Goal: Browse casually

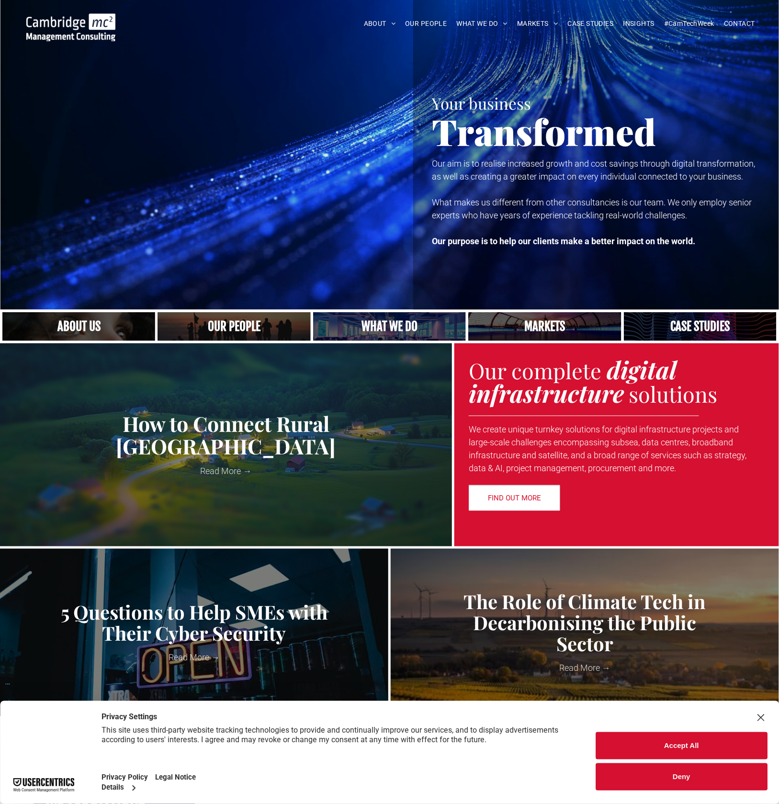
click at [759, 717] on div "Close Layer" at bounding box center [760, 717] width 13 height 13
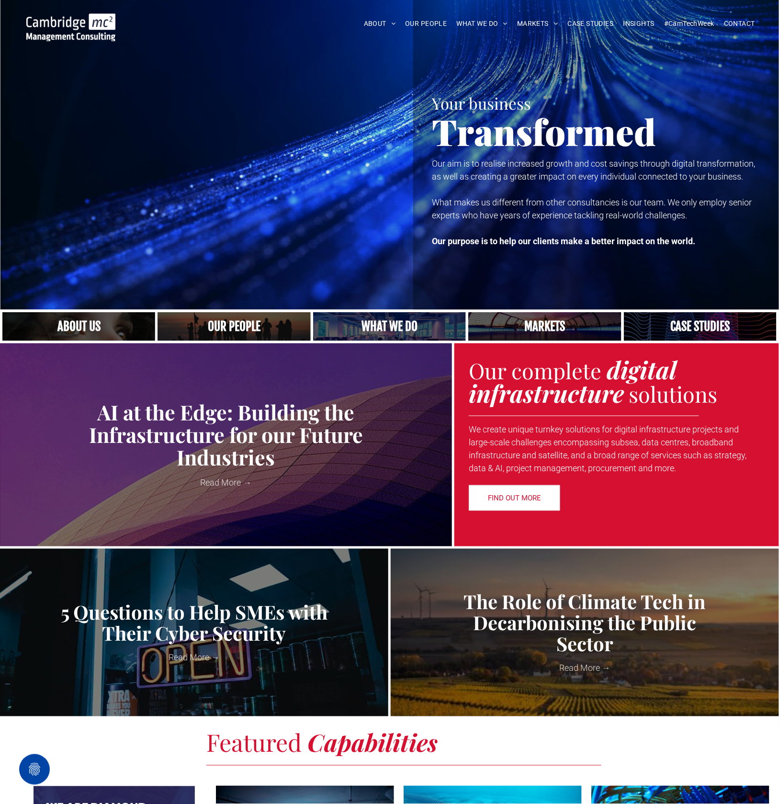
click at [689, 323] on link at bounding box center [700, 326] width 162 height 31
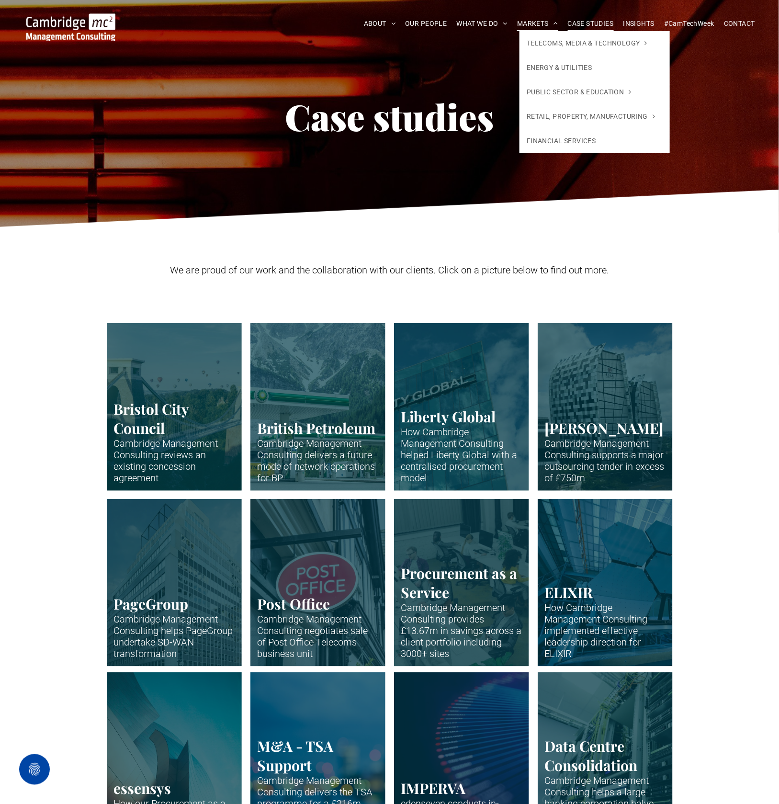
click at [551, 22] on span at bounding box center [553, 23] width 9 height 7
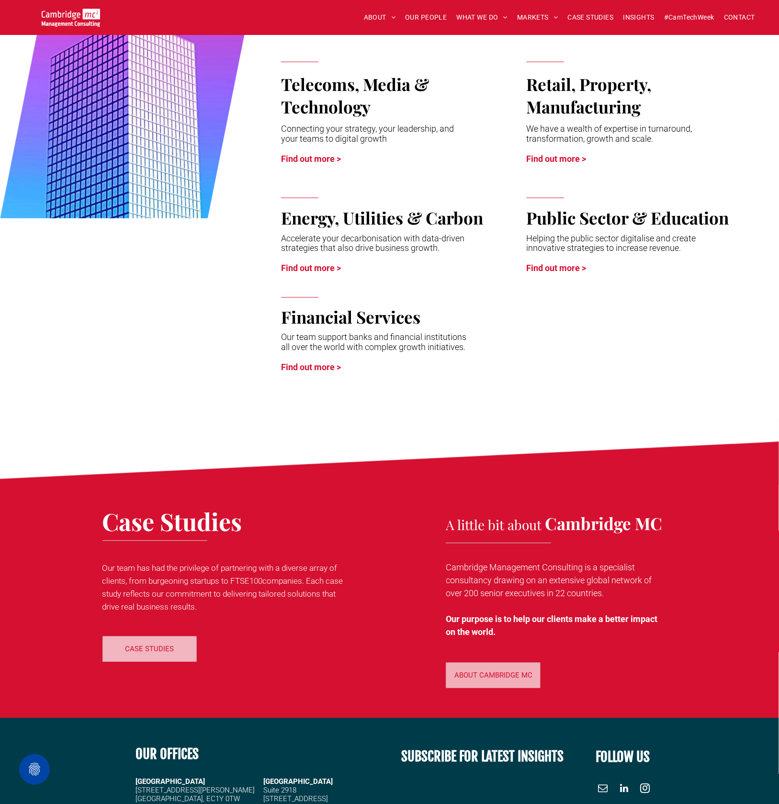
scroll to position [622, 0]
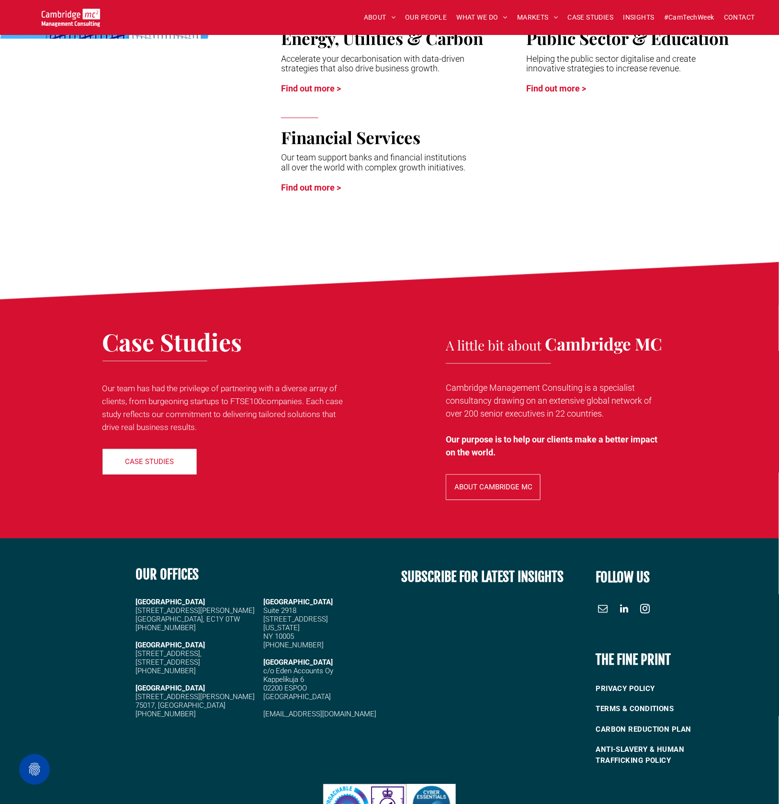
click at [523, 491] on p "ABOUT CAMBRIDGE MC" at bounding box center [493, 487] width 78 height 9
click at [63, 14] on img at bounding box center [71, 18] width 59 height 18
